Goal: Find specific page/section: Find specific page/section

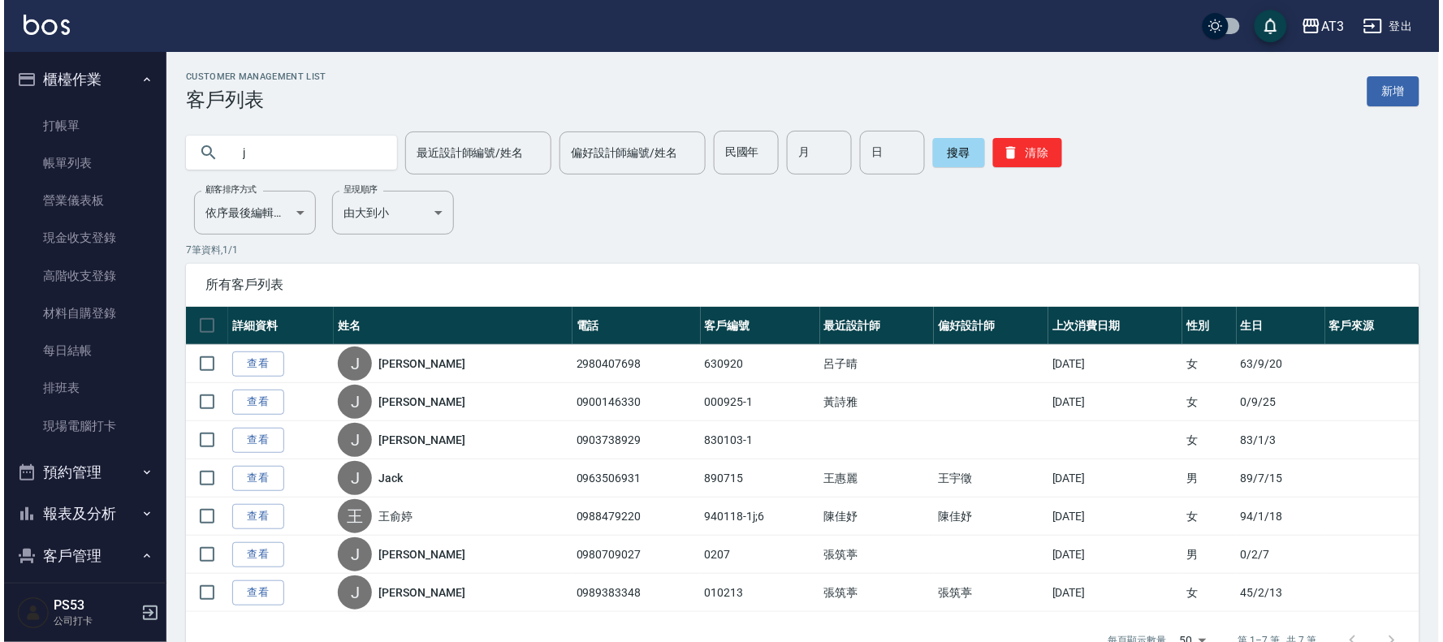
scroll to position [54, 0]
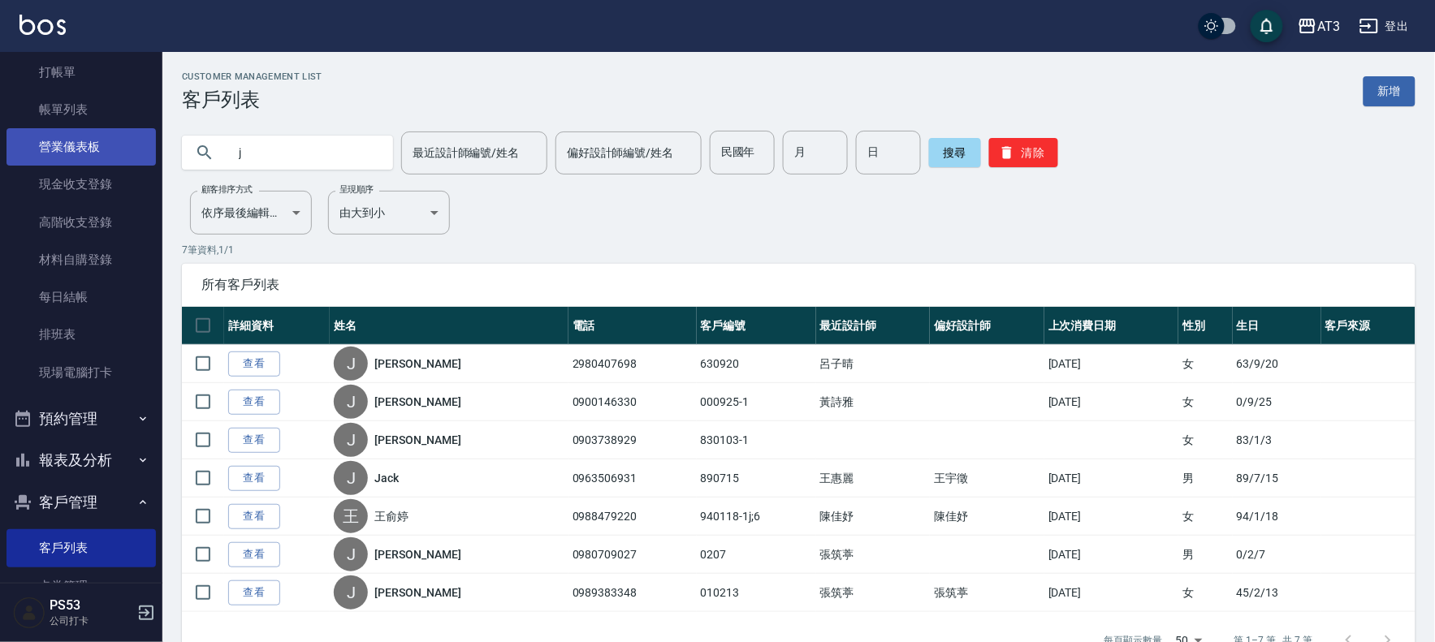
drag, startPoint x: 278, startPoint y: 144, endPoint x: 144, endPoint y: 159, distance: 134.8
click at [144, 159] on div "AT3 登出 櫃檯作業 打帳單 帳單列表 營業儀表板 現金收支登錄 高階收支登錄 材料自購登錄 每日結帳 排班表 現場電腦打卡 預約管理 預約管理 單日預約紀…" at bounding box center [717, 344] width 1435 height 688
type input "0320"
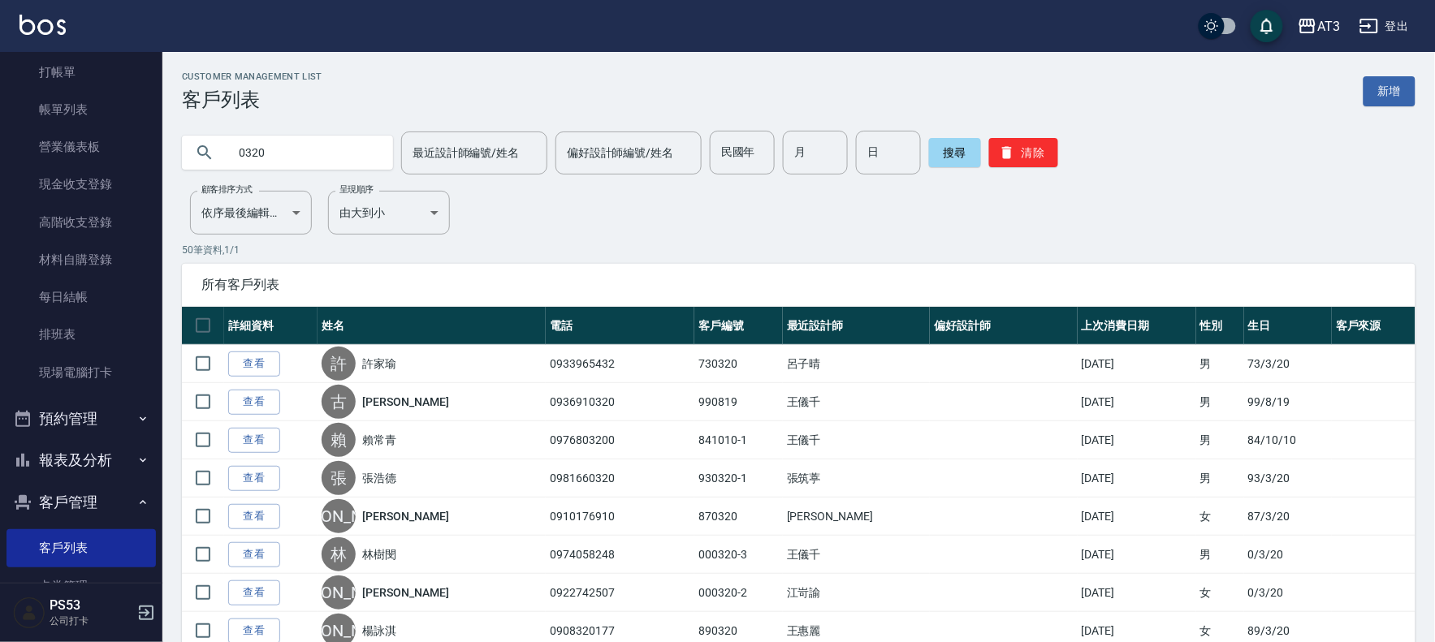
drag, startPoint x: 304, startPoint y: 160, endPoint x: 172, endPoint y: 158, distance: 132.4
click at [172, 158] on div "0320 最近設計師編號/姓名 最近設計師編號/姓名 偏好設計師編號/姓名 偏好設計師編號/姓名 民國年 民國年 月 月 日 日 搜尋 清除" at bounding box center [788, 142] width 1253 height 63
type input "j"
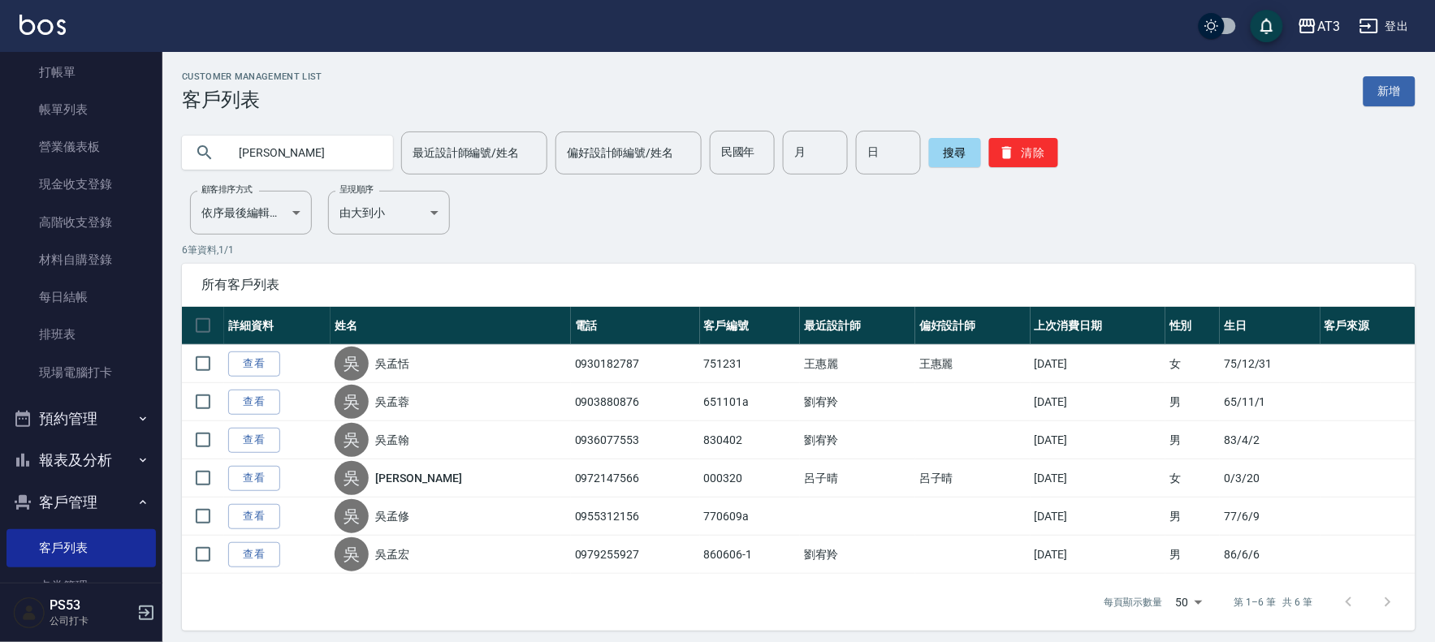
click at [319, 153] on input "[PERSON_NAME]" at bounding box center [303, 153] width 153 height 44
type input "吳"
type input "[PERSON_NAME]"
drag, startPoint x: 956, startPoint y: 149, endPoint x: 948, endPoint y: 163, distance: 15.6
click at [956, 149] on button "搜尋" at bounding box center [955, 152] width 52 height 29
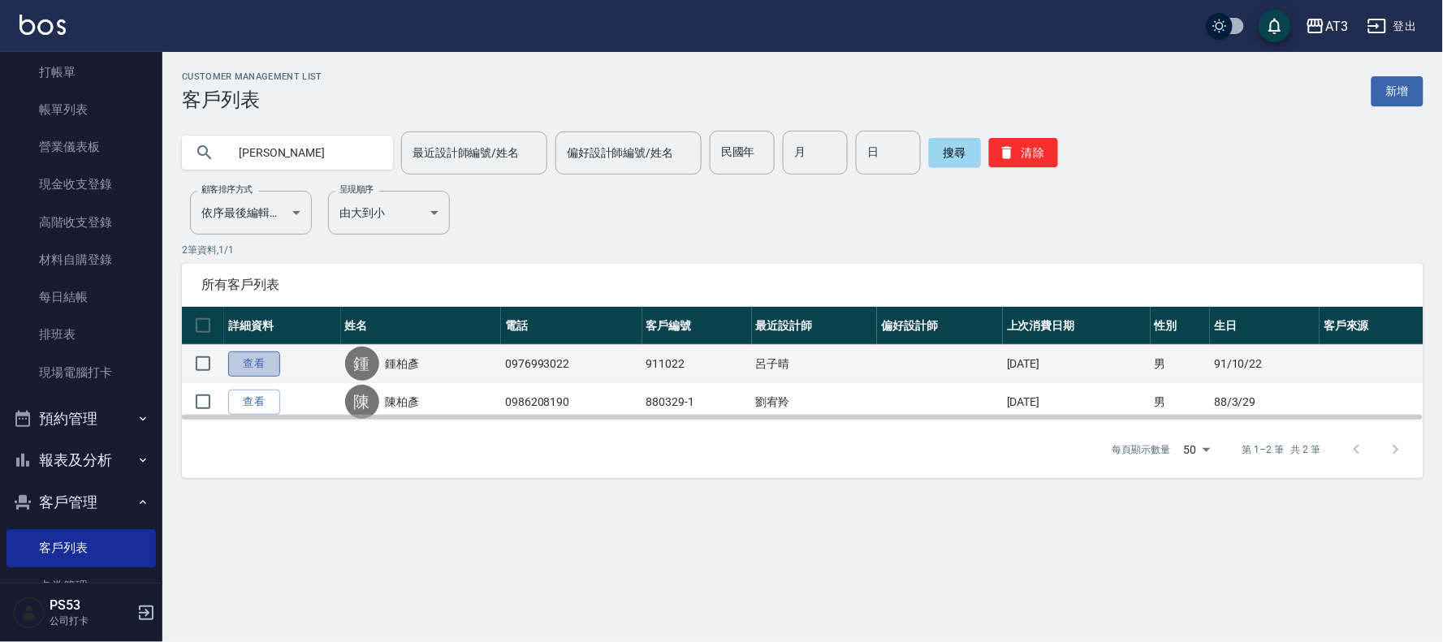
click at [268, 359] on link "查看" at bounding box center [254, 364] width 52 height 25
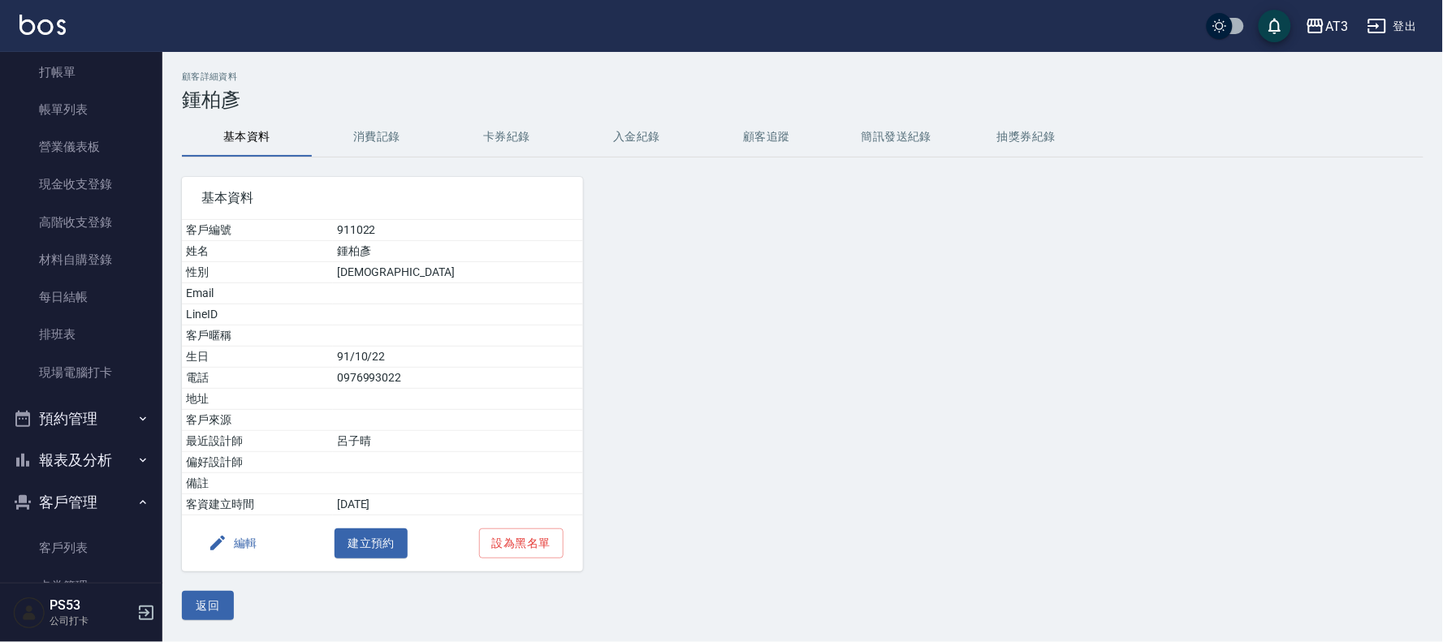
click at [376, 132] on button "消費記錄" at bounding box center [377, 137] width 130 height 39
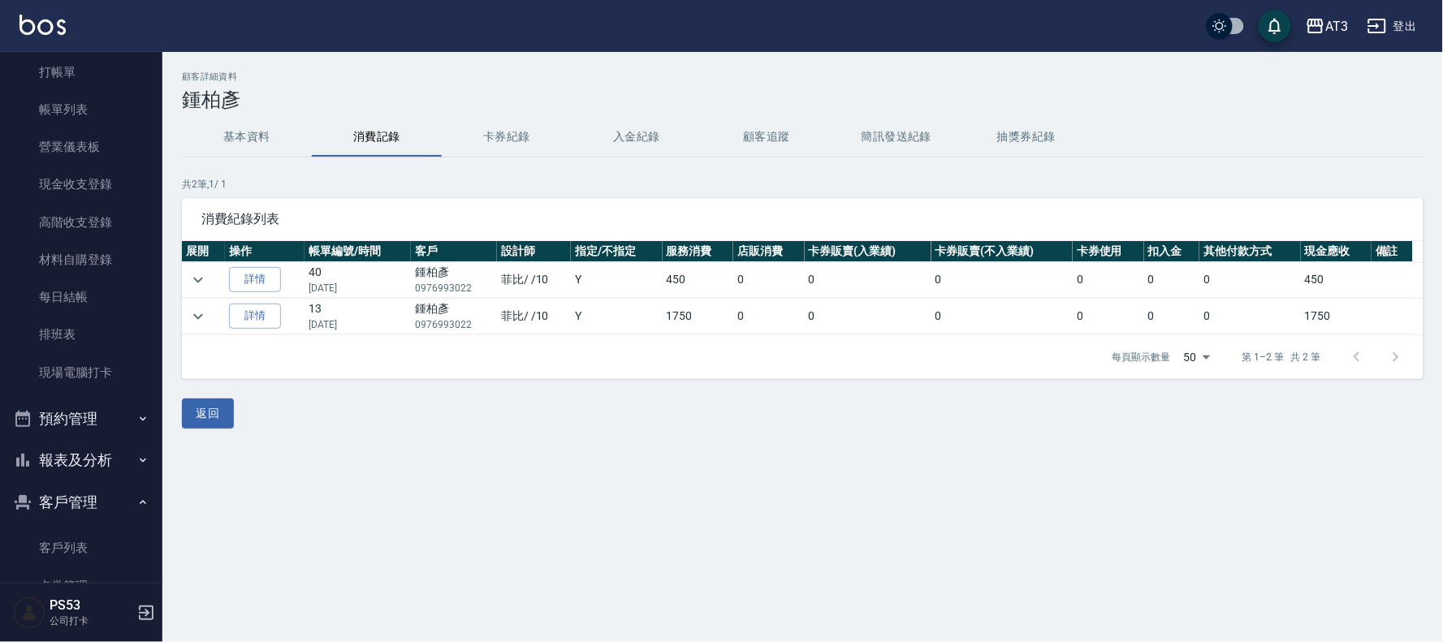
click at [469, 130] on button "卡券紀錄" at bounding box center [507, 137] width 130 height 39
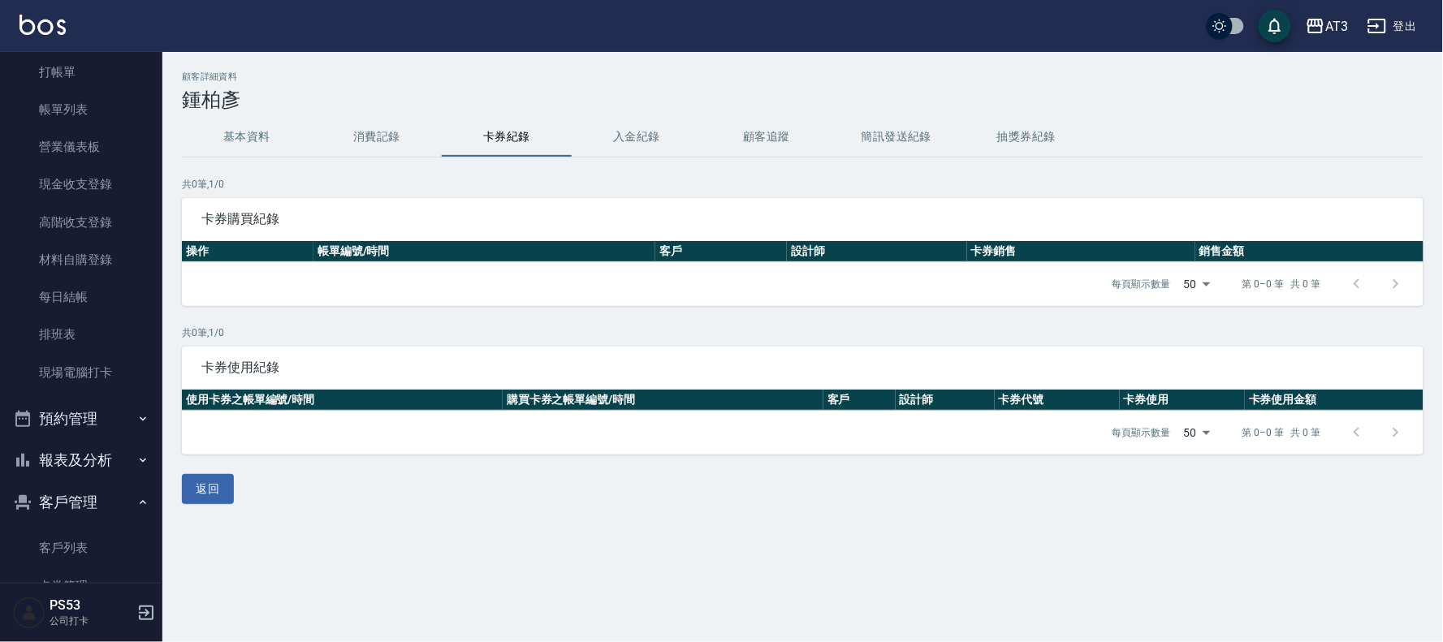
click at [337, 132] on button "消費記錄" at bounding box center [377, 137] width 130 height 39
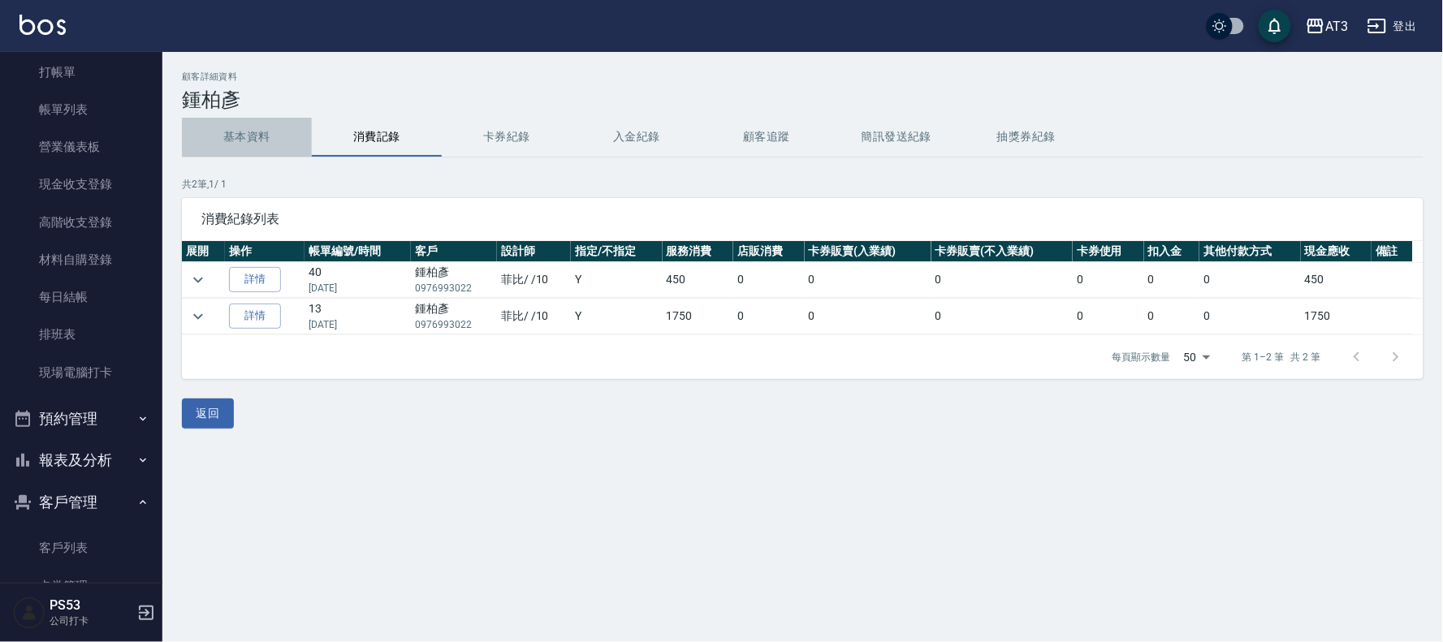
click at [238, 135] on button "基本資料" at bounding box center [247, 137] width 130 height 39
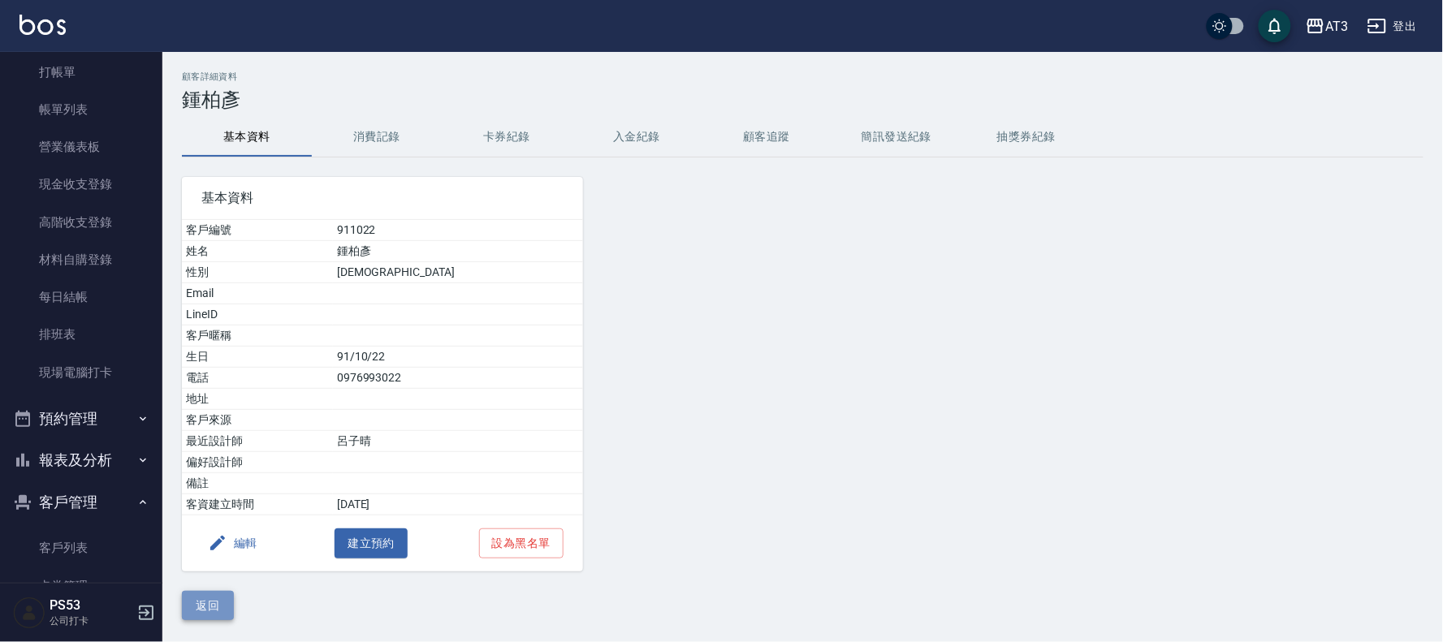
click at [207, 601] on button "返回" at bounding box center [208, 606] width 52 height 30
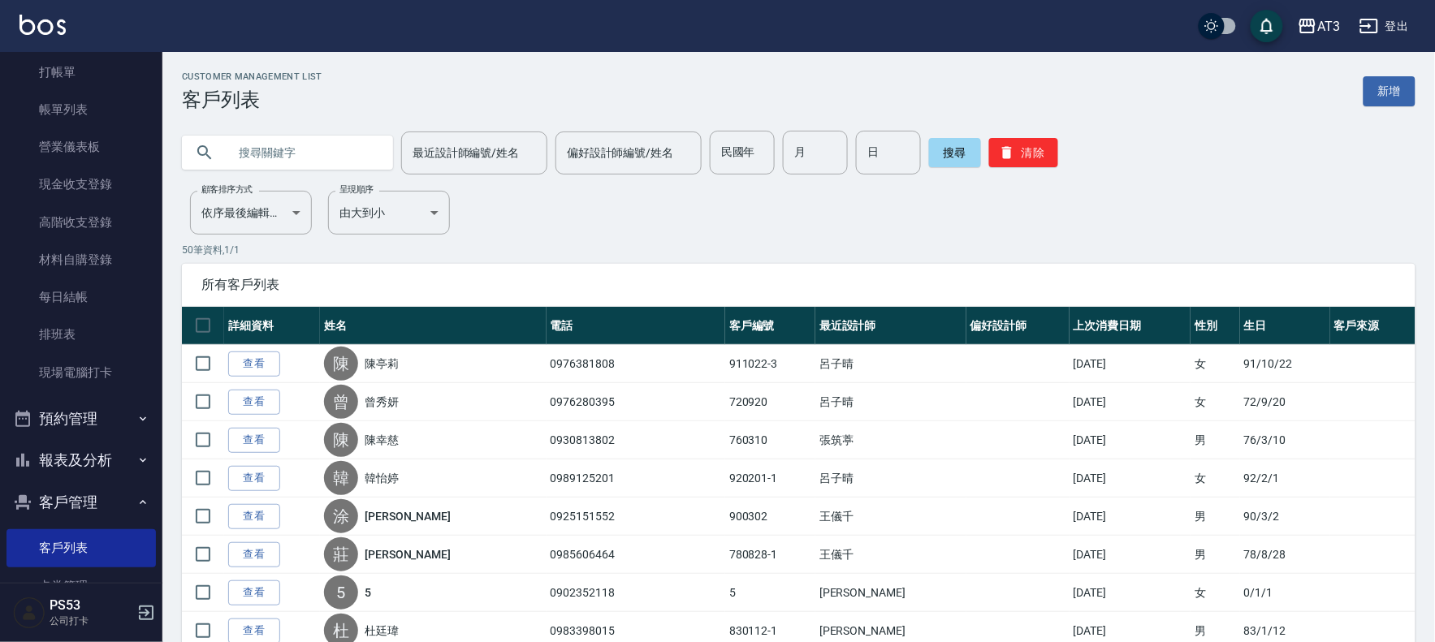
click at [287, 157] on input "text" at bounding box center [303, 153] width 153 height 44
type input "[PERSON_NAME]"
click at [961, 156] on button "搜尋" at bounding box center [955, 152] width 52 height 29
